Goal: Task Accomplishment & Management: Manage account settings

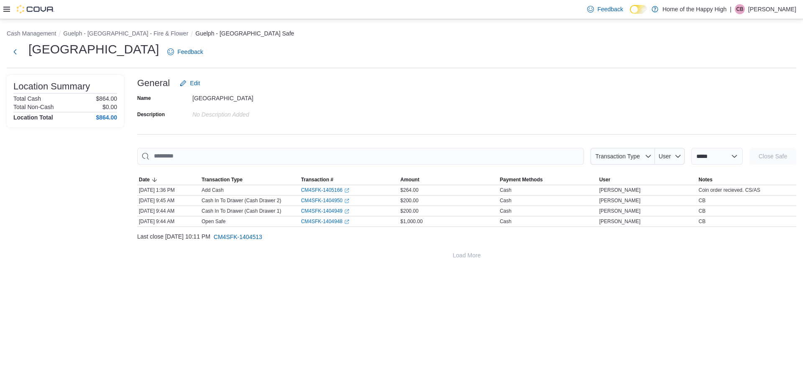
click at [767, 13] on p "Cassie Bardocz" at bounding box center [772, 9] width 48 height 10
click at [740, 81] on span "Sign Out" at bounding box center [742, 81] width 23 height 8
